Goal: Task Accomplishment & Management: Complete application form

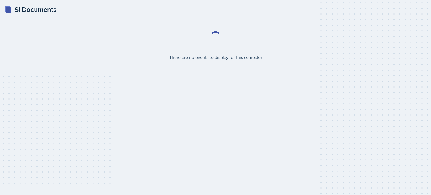
select select "2bed604d-1099-4043-b1bc-2365e8740244"
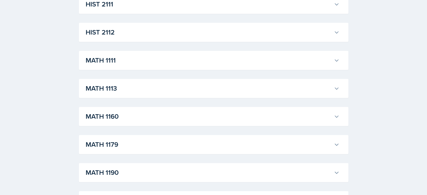
click at [113, 59] on h3 "MATH 1111" at bounding box center [209, 60] width 246 height 10
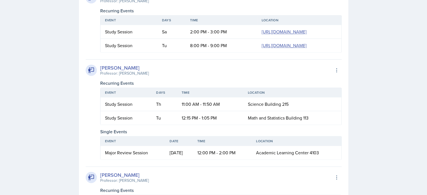
scroll to position [814, 0]
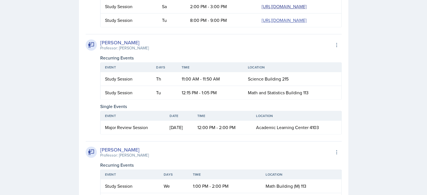
click at [262, 10] on link "[URL][DOMAIN_NAME]" at bounding box center [284, 6] width 45 height 6
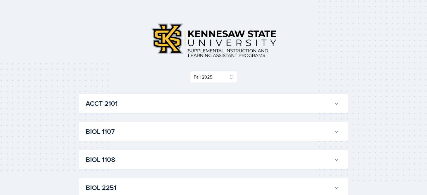
scroll to position [0, 0]
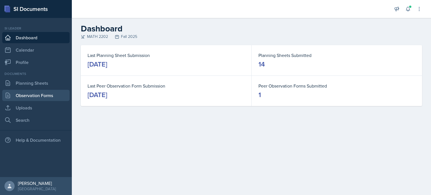
click at [29, 91] on link "Observation Forms" at bounding box center [35, 95] width 67 height 11
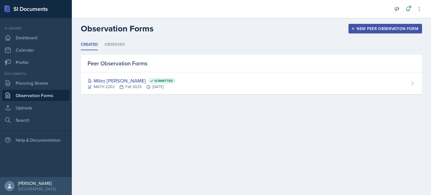
click at [373, 27] on div "New Peer Observation Form" at bounding box center [385, 28] width 66 height 4
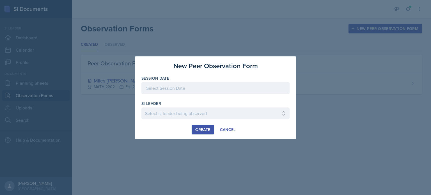
click at [179, 88] on div at bounding box center [215, 88] width 148 height 12
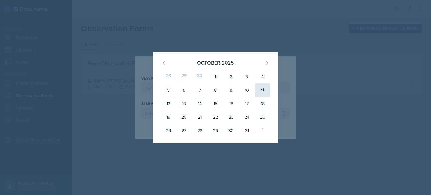
click at [261, 92] on div "11" at bounding box center [263, 89] width 16 height 13
type input "October 11th, 2025"
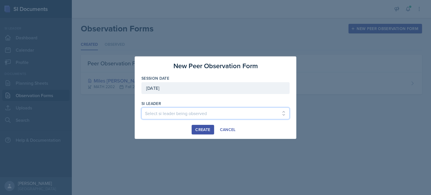
click at [188, 114] on select "Select si leader being observed Rayann Afani / PSYC 2500 / The Phantoms of The …" at bounding box center [215, 114] width 148 height 12
select select "455cc448-9e1a-4dc7-b64f-2d8c2cc035bb"
click at [141, 108] on select "Select si leader being observed Rayann Afani / PSYC 2500 / The Phantoms of The …" at bounding box center [215, 114] width 148 height 12
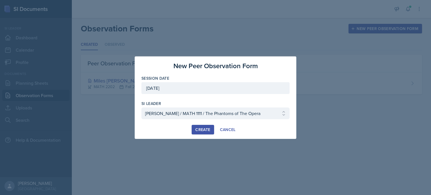
click at [202, 128] on div "Create" at bounding box center [202, 129] width 15 height 4
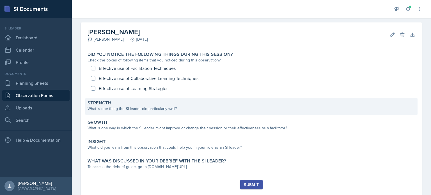
scroll to position [28, 0]
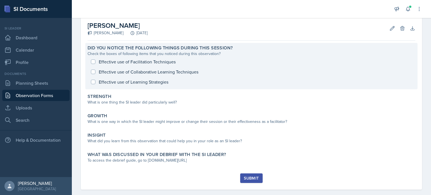
click at [93, 63] on div "Effective use of Facilitation Techniques Effective use of Collaborative Learnin…" at bounding box center [252, 72] width 328 height 30
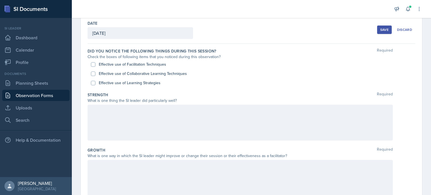
scroll to position [26, 0]
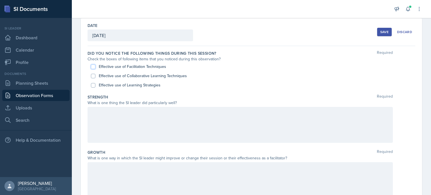
click at [93, 67] on input "Effective use of Facilitation Techniques" at bounding box center [93, 67] width 4 height 4
checkbox input "true"
click at [92, 76] on input "Effective use of Collaborative Learning Techniques" at bounding box center [93, 76] width 4 height 4
checkbox input "true"
click at [93, 84] on input "Effective use of Learning Strategies" at bounding box center [93, 85] width 4 height 4
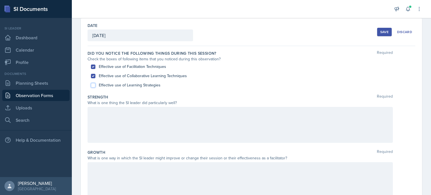
checkbox input "true"
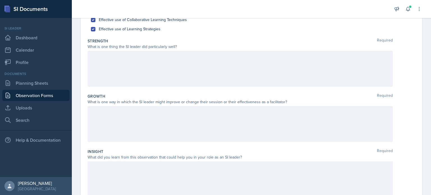
click at [145, 60] on div at bounding box center [240, 69] width 305 height 36
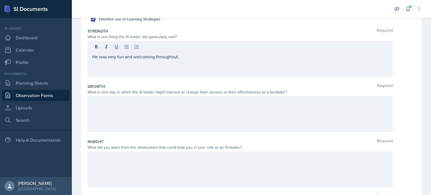
click at [197, 53] on p "He was very fun and welcoming throughout." at bounding box center [240, 56] width 296 height 7
click at [280, 59] on p "He was very fun and welcoming throughout. He utalized the online whitboard very…" at bounding box center [240, 56] width 296 height 7
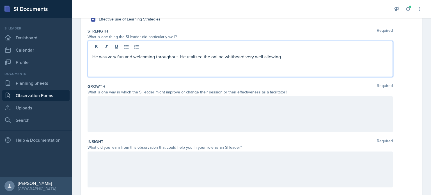
click at [232, 57] on p "He was very fun and welcoming throughout. He utalized the online whitboard very…" at bounding box center [240, 56] width 296 height 7
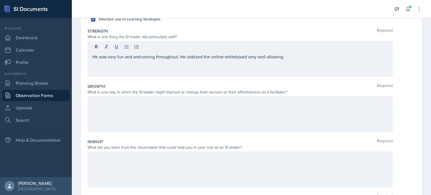
click at [293, 55] on p "He was very fun and welcoming throughout. He utalized the online whiteboard ver…" at bounding box center [240, 56] width 296 height 7
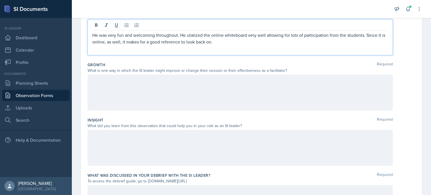
scroll to position [120, 0]
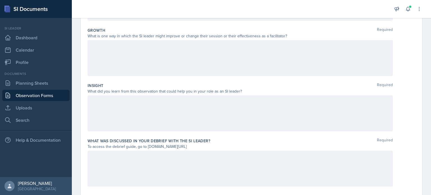
click at [165, 105] on div at bounding box center [240, 113] width 305 height 36
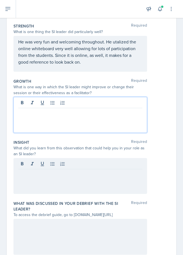
scroll to position [112, 0]
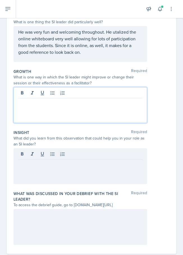
click at [67, 106] on p at bounding box center [80, 103] width 124 height 7
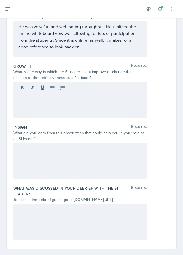
scroll to position [131, 0]
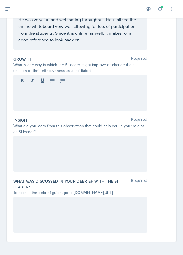
click at [63, 149] on div at bounding box center [80, 154] width 134 height 36
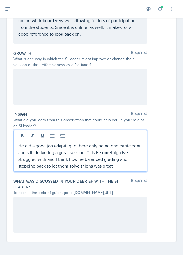
scroll to position [140, 0]
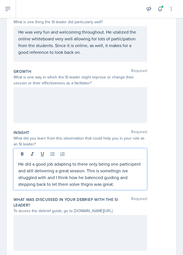
click at [62, 106] on div at bounding box center [80, 105] width 134 height 36
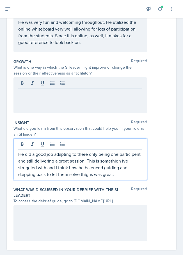
click at [121, 166] on p "He did a good job adapting to there only being one participent and still delive…" at bounding box center [80, 164] width 124 height 27
click at [120, 174] on p "He did a good job adapting to there only being one participent and still delive…" at bounding box center [80, 164] width 124 height 27
click at [43, 174] on p "He did a good job adapting to there only being one participent and still delive…" at bounding box center [80, 164] width 124 height 27
click at [41, 174] on p "He did a good job adapting to there only being one participent and still delive…" at bounding box center [80, 164] width 124 height 27
click at [42, 94] on div at bounding box center [80, 95] width 134 height 36
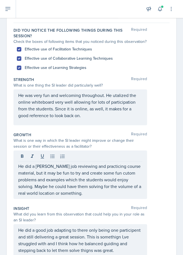
scroll to position [48, 0]
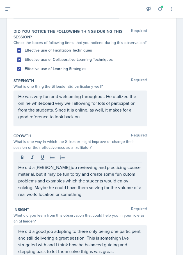
click at [157, 113] on div "He was very fun and welcoming throughout. He utalized the online whiteboard ver…" at bounding box center [91, 109] width 156 height 36
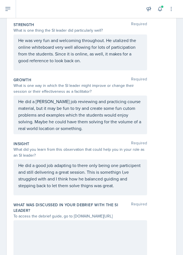
scroll to position [114, 0]
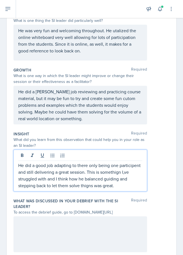
click at [42, 186] on p "He did a good job adapting to there only being one participent and still delive…" at bounding box center [80, 175] width 124 height 27
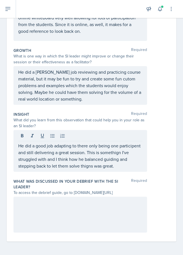
click at [56, 195] on div at bounding box center [80, 215] width 134 height 36
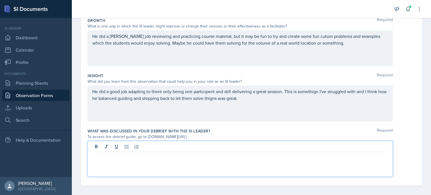
scroll to position [162, 0]
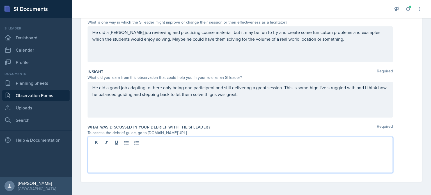
click at [225, 98] on p "He did a good job adapting to there only being one participent and still delive…" at bounding box center [240, 90] width 296 height 13
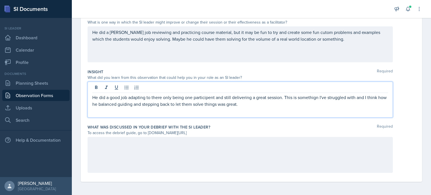
click at [258, 103] on p "He did a good job adapting to there only being one participent and still delive…" at bounding box center [240, 100] width 296 height 13
click at [319, 98] on p "He did a good job adapting to there only being one participent and still delive…" at bounding box center [240, 100] width 296 height 13
click at [188, 149] on div at bounding box center [240, 155] width 305 height 36
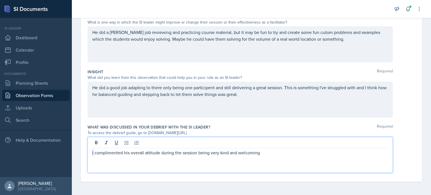
drag, startPoint x: 93, startPoint y: 152, endPoint x: 87, endPoint y: 152, distance: 6.8
click at [87, 152] on div "Date October 11th, 2025 October 2025 28 29 30 1 2 3 4 5 6 7 8 9 10 11 12 13 14 …" at bounding box center [251, 32] width 341 height 300
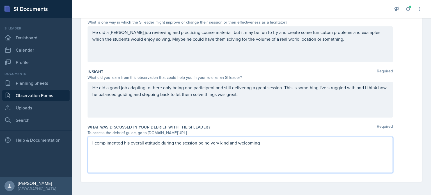
click at [270, 145] on p "I complimented his overall attitude during the session being very kind and welc…" at bounding box center [240, 143] width 296 height 7
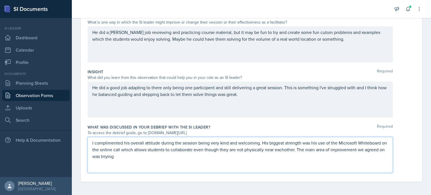
click at [125, 157] on p "I complimented his overall attitude during the session being very kind and welc…" at bounding box center [240, 150] width 296 height 20
click at [149, 155] on p "I complimented his overall attitude during the session being very kind and welc…" at bounding box center [240, 150] width 296 height 20
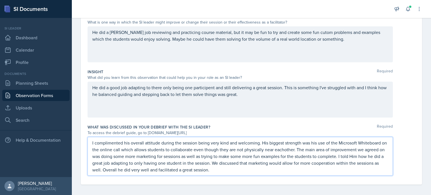
click at [248, 160] on p "I complimented his overall attitude during the session being very kind and welc…" at bounding box center [240, 157] width 296 height 34
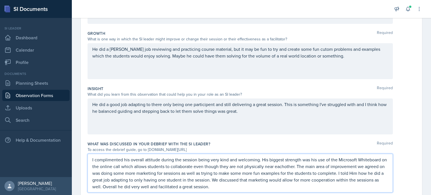
scroll to position [52, 0]
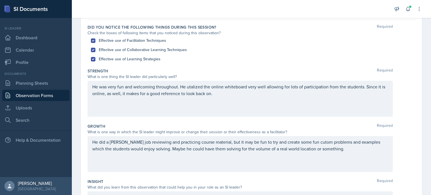
click at [228, 95] on p "He was very fun and welcoming throughout. He utalized the online whiteboard ver…" at bounding box center [240, 89] width 296 height 13
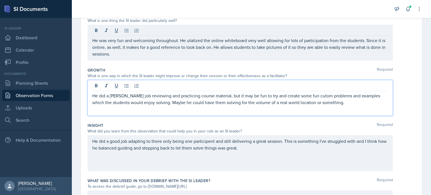
scroll to position [118, 0]
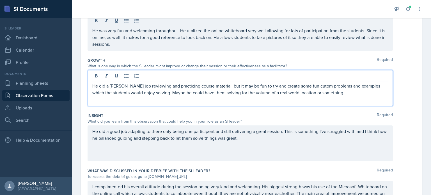
click at [120, 86] on p "He did a greta job reviewing and practicing course material, but it may be fun …" at bounding box center [240, 89] width 296 height 13
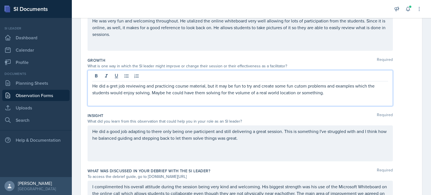
click at [299, 87] on p "He did a gret job reviewing and practicing course material, but it may be fun t…" at bounding box center [240, 89] width 296 height 13
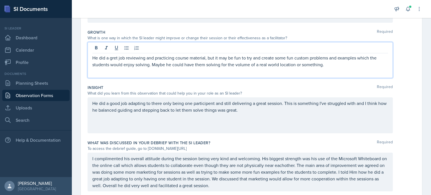
scroll to position [164, 0]
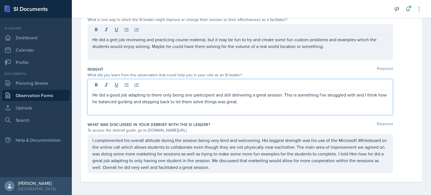
click at [261, 93] on p "He did a good job adapting to there only being one participent and still delive…" at bounding box center [240, 98] width 296 height 13
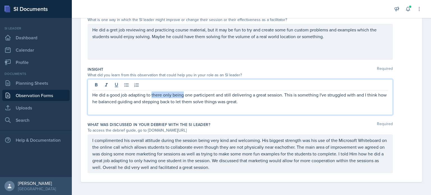
drag, startPoint x: 185, startPoint y: 95, endPoint x: 152, endPoint y: 97, distance: 32.9
click at [152, 97] on p "He did a good job adapting to there only being one participent and still delive…" at bounding box center [240, 98] width 296 height 13
click at [236, 104] on p "He did a good job adapting to only having one participent and still delivering …" at bounding box center [240, 98] width 296 height 13
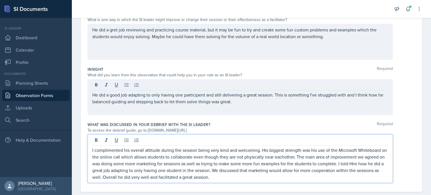
click at [173, 140] on div "I complimented his overall attitude during the session being very kind and welc…" at bounding box center [240, 158] width 305 height 49
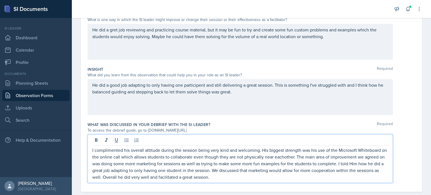
drag, startPoint x: 173, startPoint y: 151, endPoint x: 173, endPoint y: 149, distance: 2.8
click at [173, 149] on p "I complimented his overall attitude during the session being very kind and welc…" at bounding box center [240, 164] width 296 height 34
drag, startPoint x: 144, startPoint y: 150, endPoint x: 133, endPoint y: 151, distance: 10.4
click at [133, 151] on p "I complimented his overall attitude during the session being very kind and welc…" at bounding box center [240, 164] width 296 height 34
click at [124, 150] on p "I complimented his overall attitude during the session being very kind and welc…" at bounding box center [240, 164] width 296 height 34
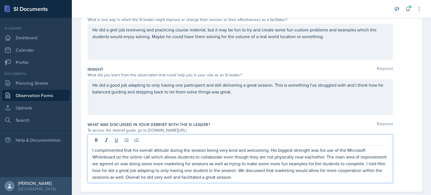
click at [205, 149] on p "I complimented that his overall attitude during the session being very kind and…" at bounding box center [240, 164] width 296 height 34
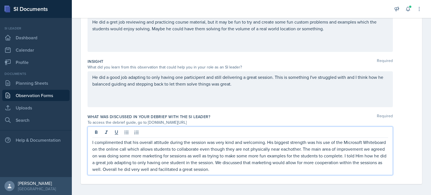
scroll to position [174, 0]
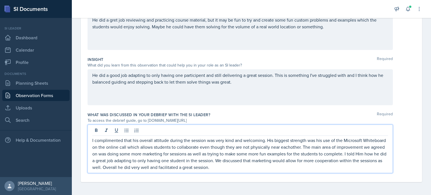
click at [244, 153] on p "I complimented that his overall attitude during the session was very kind and w…" at bounding box center [240, 154] width 296 height 34
click at [285, 168] on p "I complimented that his overall attitude during the session was very kind and w…" at bounding box center [240, 154] width 296 height 34
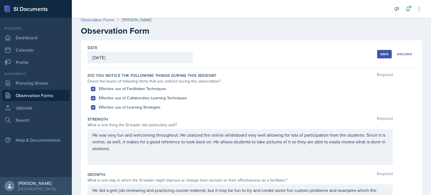
scroll to position [0, 0]
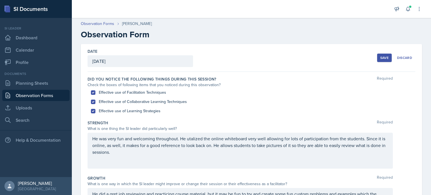
click at [383, 59] on div "Save" at bounding box center [384, 58] width 8 height 4
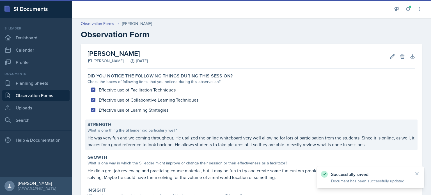
scroll to position [110, 0]
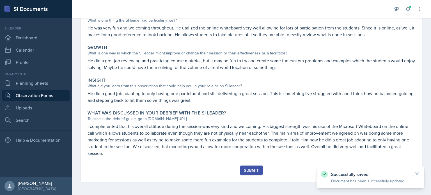
click at [245, 168] on div "Submit" at bounding box center [251, 170] width 15 height 4
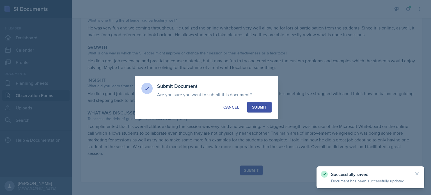
click at [261, 107] on div "Submit" at bounding box center [259, 107] width 15 height 6
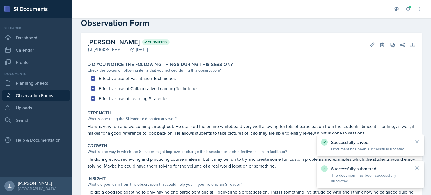
scroll to position [0, 0]
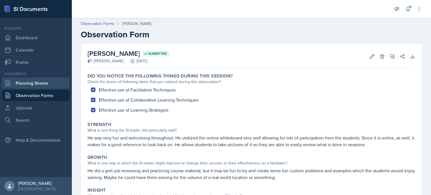
click at [40, 85] on link "Planning Sheets" at bounding box center [35, 82] width 67 height 11
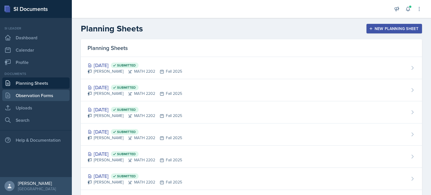
click at [39, 94] on link "Observation Forms" at bounding box center [35, 95] width 67 height 11
